Goal: Task Accomplishment & Management: Manage account settings

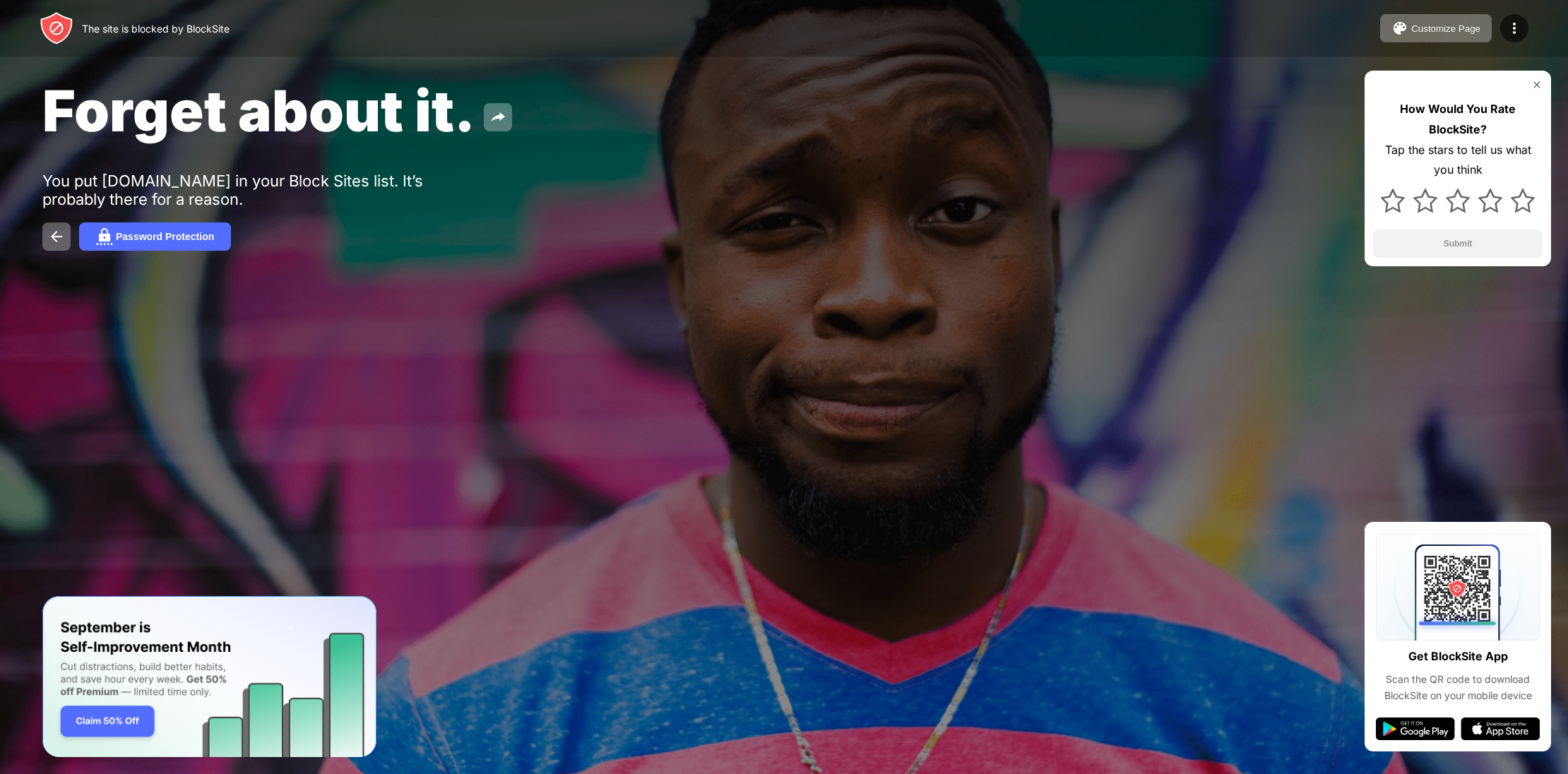
click at [1537, 79] on div "How Would You Rate BlockSite? Tap the stars to tell us what you think Submit" at bounding box center [1458, 169] width 186 height 196
click at [1537, 81] on img at bounding box center [1537, 85] width 11 height 11
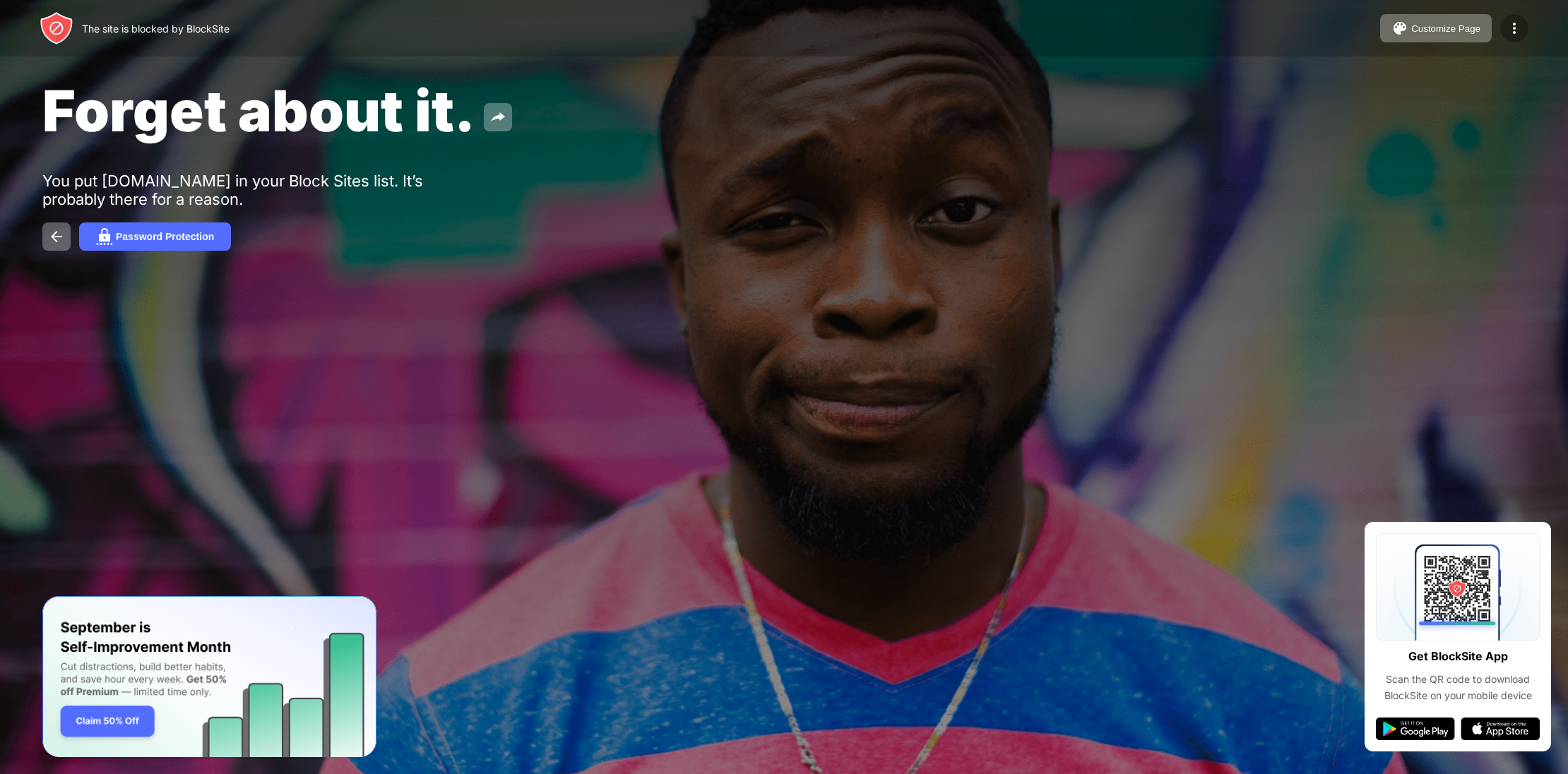
click at [1520, 36] on img at bounding box center [1514, 28] width 17 height 17
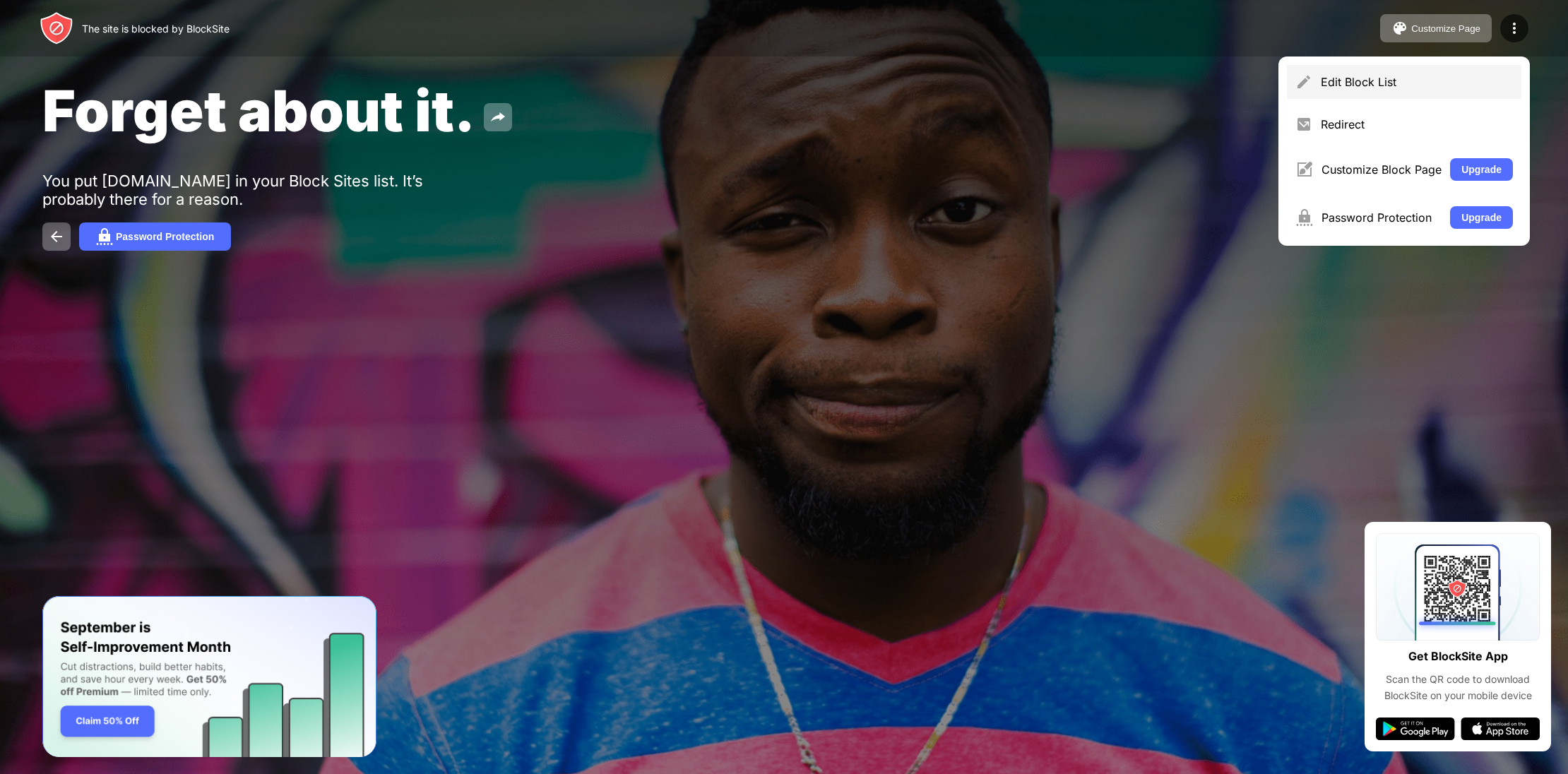
click at [1488, 79] on div "Edit Block List" at bounding box center [1416, 82] width 192 height 14
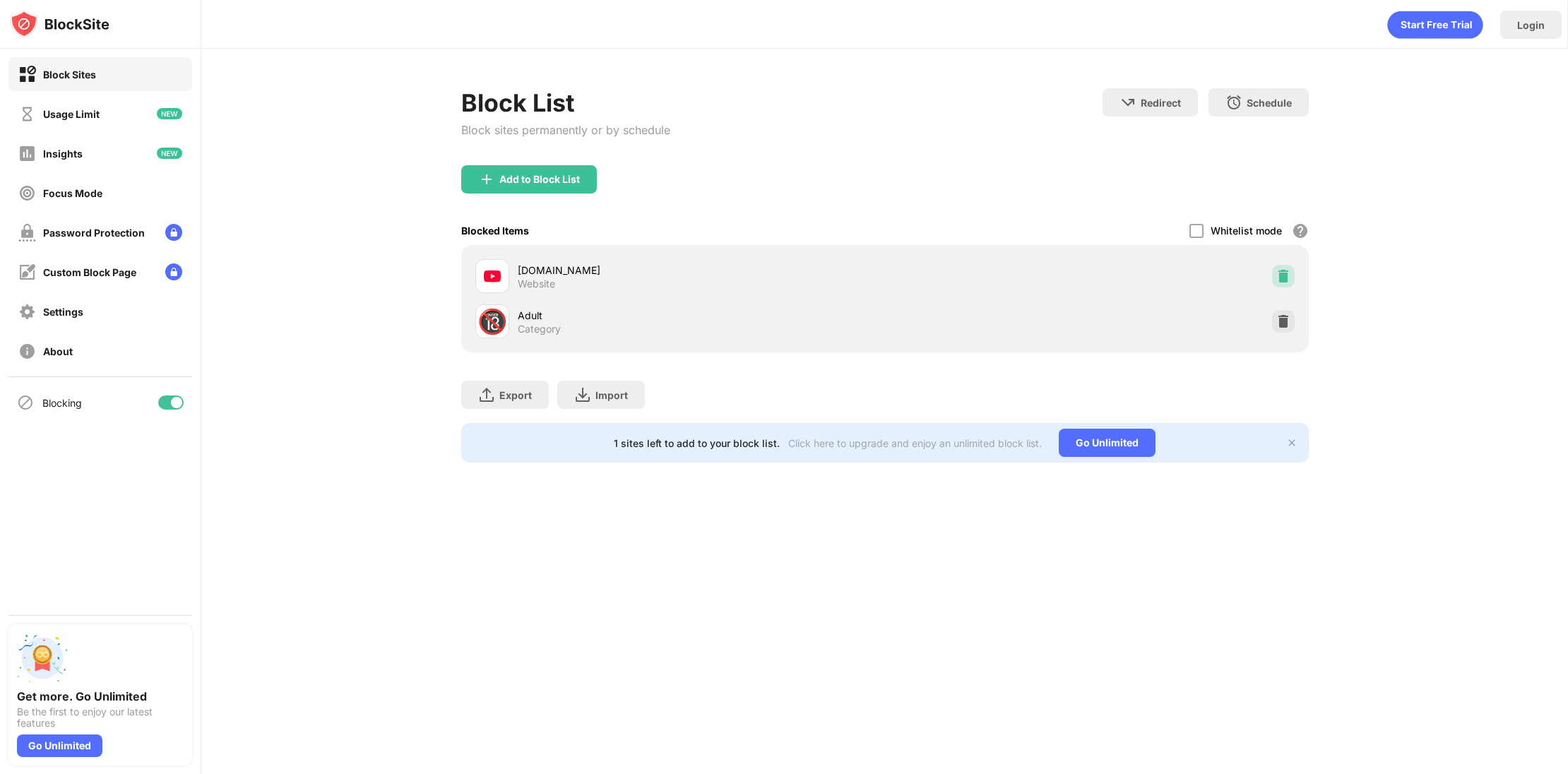
click at [1280, 271] on img at bounding box center [1284, 276] width 14 height 14
